Goal: Information Seeking & Learning: Learn about a topic

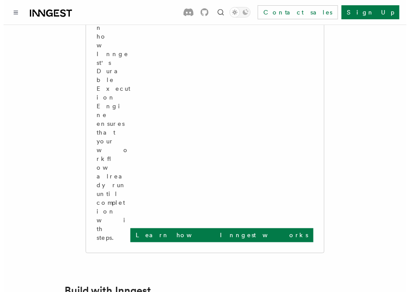
scroll to position [339, 0]
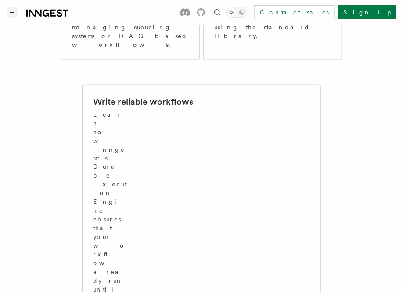
drag, startPoint x: 6, startPoint y: 13, endPoint x: 12, endPoint y: 13, distance: 5.7
click at [6, 13] on div "Documentation Examples AgentKit Search... Ctrl+K Contact sales Sign Up" at bounding box center [201, 12] width 403 height 25
click at [12, 12] on icon "Toggle navigation" at bounding box center [13, 12] width 4 height 3
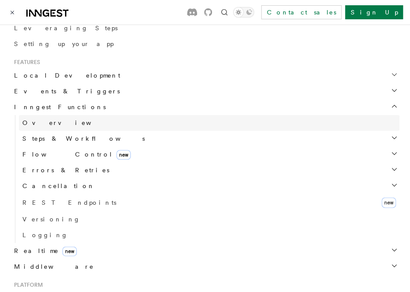
scroll to position [220, 0]
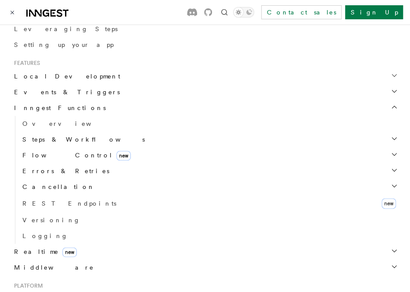
click at [58, 136] on span "Steps & Workflows" at bounding box center [82, 139] width 126 height 9
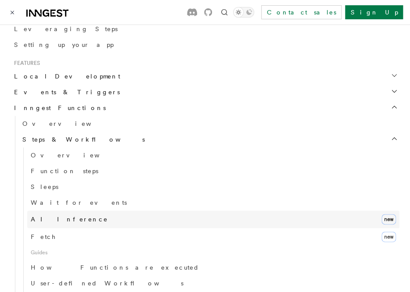
click at [51, 217] on span "AI Inference" at bounding box center [69, 219] width 77 height 7
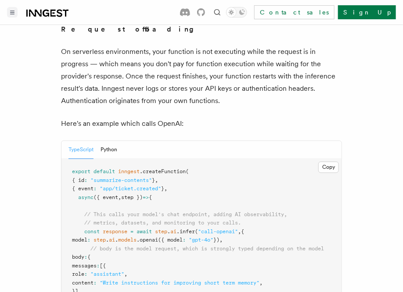
scroll to position [483, 0]
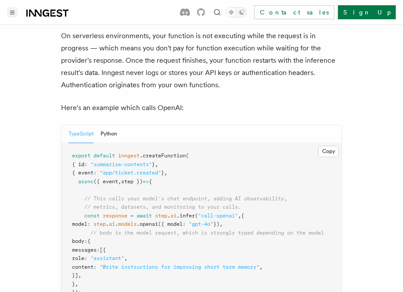
click at [194, 150] on pre "export default inngest .createFunction ( { id : "summarize-contents" } , { even…" at bounding box center [201, 247] width 280 height 206
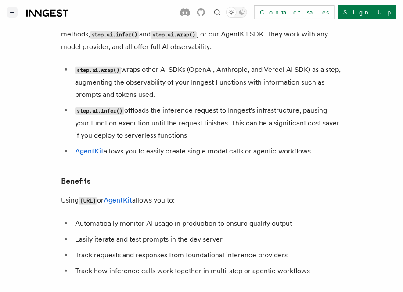
scroll to position [0, 0]
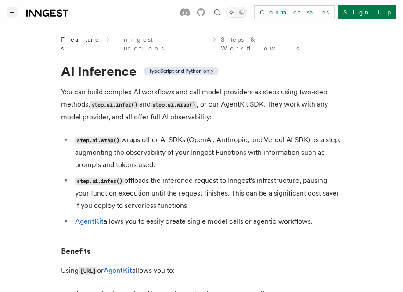
click at [165, 86] on p "You can build complex AI workflows and call model providers as steps using two-…" at bounding box center [201, 104] width 281 height 37
click at [182, 68] on span "TypeScript and Python only" at bounding box center [181, 71] width 65 height 7
drag, startPoint x: 182, startPoint y: 62, endPoint x: 177, endPoint y: 124, distance: 62.1
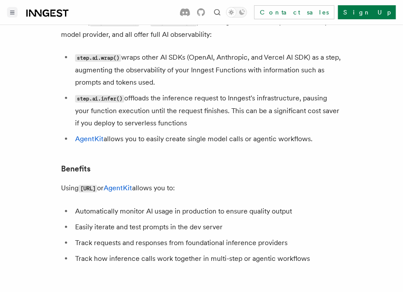
scroll to position [88, 0]
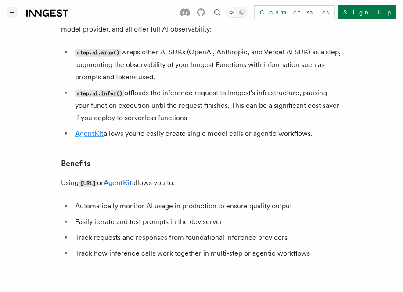
click at [93, 130] on link "AgentKit" at bounding box center [89, 134] width 29 height 8
